Goal: Information Seeking & Learning: Learn about a topic

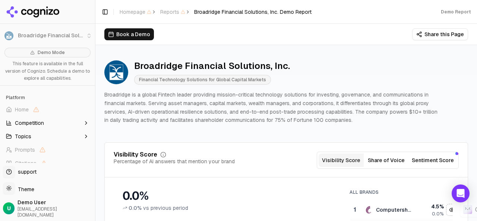
click at [83, 124] on icon "button" at bounding box center [86, 123] width 6 height 6
click at [83, 137] on icon "button" at bounding box center [86, 136] width 6 height 6
drag, startPoint x: 92, startPoint y: 116, endPoint x: 89, endPoint y: 144, distance: 27.4
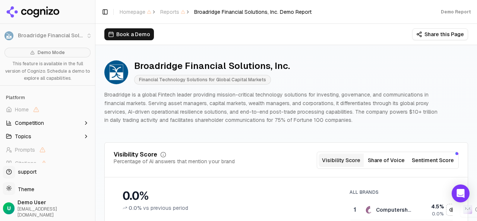
click at [89, 144] on div "Broadridge Financial Solutions, Inc. Demo Mode This feature is available in the…" at bounding box center [47, 110] width 95 height 221
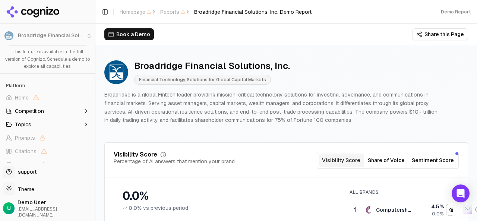
scroll to position [29, 0]
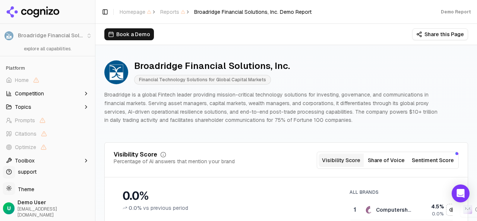
click at [94, 55] on button "Toggle Sidebar" at bounding box center [95, 110] width 6 height 221
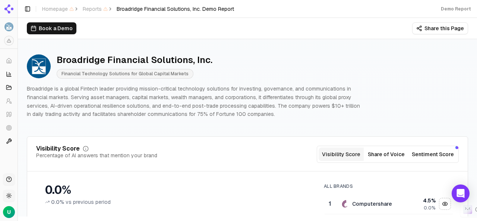
scroll to position [0, 0]
click at [10, 30] on li at bounding box center [9, 27] width 18 height 12
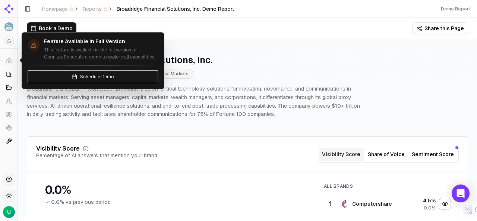
click at [7, 60] on icon at bounding box center [9, 61] width 6 height 6
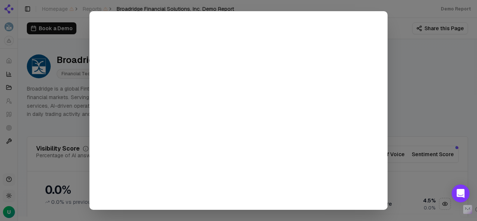
click at [432, 76] on div at bounding box center [238, 110] width 477 height 221
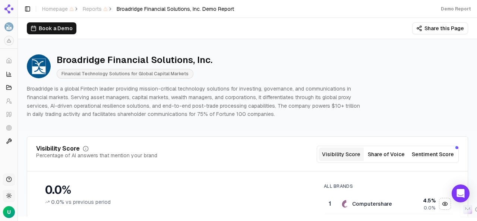
click at [29, 10] on button "Toggle Sidebar" at bounding box center [27, 9] width 10 height 10
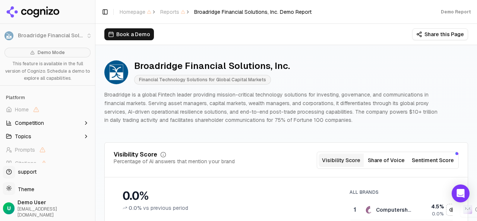
click at [419, 158] on button "Sentiment Score" at bounding box center [433, 160] width 48 height 13
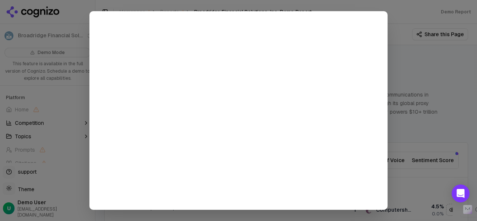
click at [417, 73] on div at bounding box center [238, 110] width 477 height 221
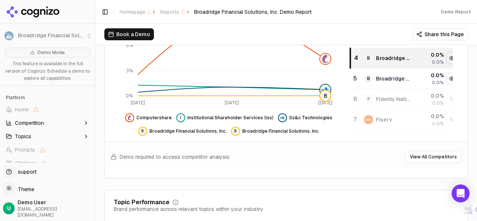
scroll to position [208, 0]
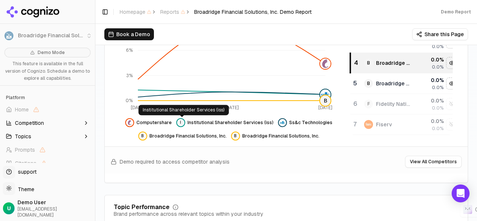
click at [183, 122] on span "I" at bounding box center [181, 123] width 6 height 6
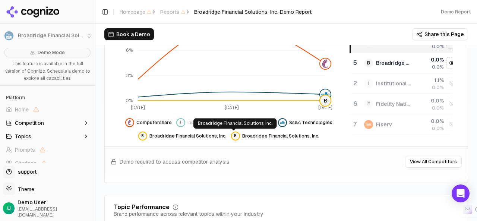
click at [233, 137] on span "B" at bounding box center [236, 136] width 6 height 6
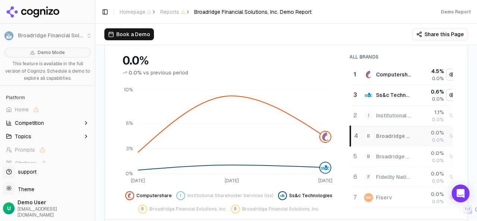
scroll to position [130, 0]
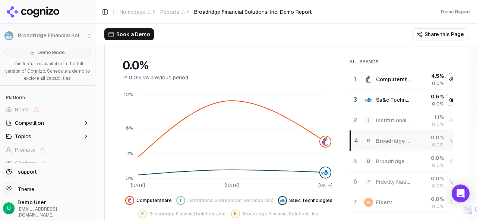
click at [197, 201] on span "Institutional Shareholder Services (iss)" at bounding box center [231, 201] width 86 height 6
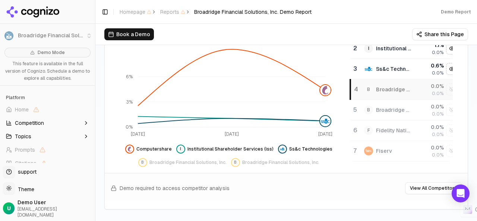
scroll to position [192, 0]
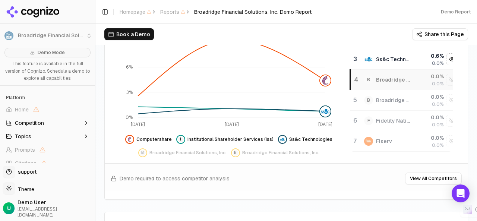
click at [173, 152] on span "Broadridge Financial Solutions, Inc." at bounding box center [188, 153] width 77 height 6
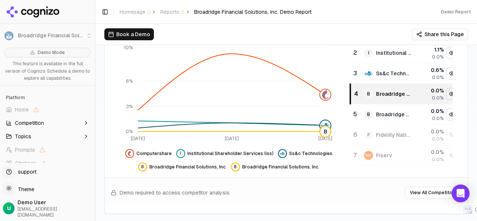
scroll to position [182, 0]
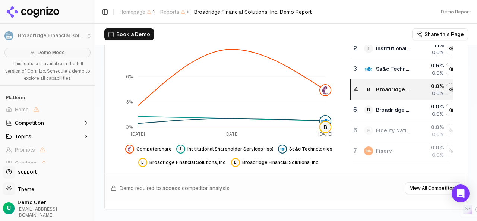
click at [68, 135] on button "Topics" at bounding box center [47, 136] width 89 height 12
click at [56, 122] on button "Competition" at bounding box center [47, 123] width 89 height 12
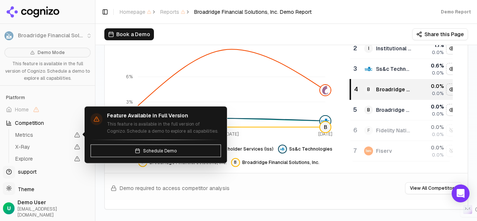
click at [36, 135] on span "Metrics" at bounding box center [42, 134] width 54 height 7
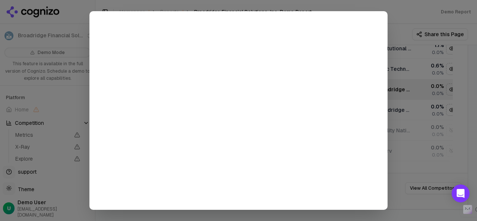
click at [401, 26] on div at bounding box center [238, 110] width 477 height 221
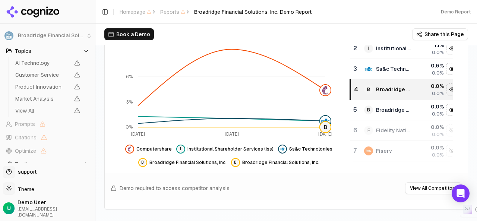
scroll to position [125, 0]
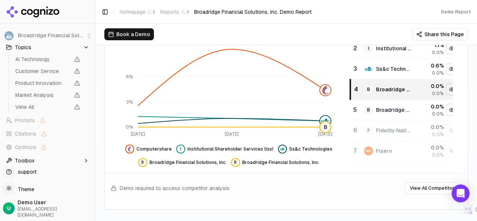
click at [83, 159] on icon "button" at bounding box center [86, 161] width 6 height 6
click at [94, 136] on button "Toggle Sidebar" at bounding box center [95, 110] width 6 height 221
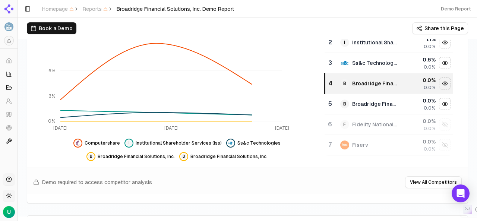
scroll to position [0, 0]
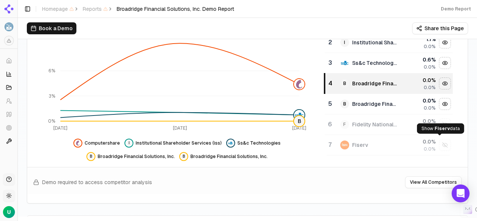
click at [440, 141] on div "Show fiserv data" at bounding box center [445, 144] width 11 height 11
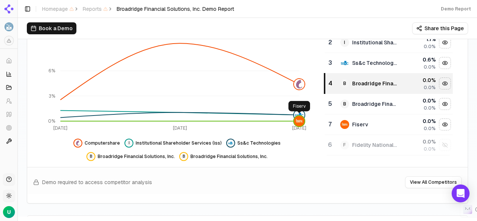
click at [303, 120] on img at bounding box center [299, 121] width 10 height 10
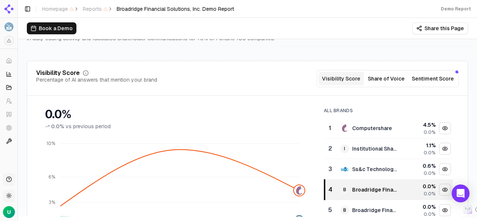
scroll to position [71, 0]
